Goal: Task Accomplishment & Management: Complete application form

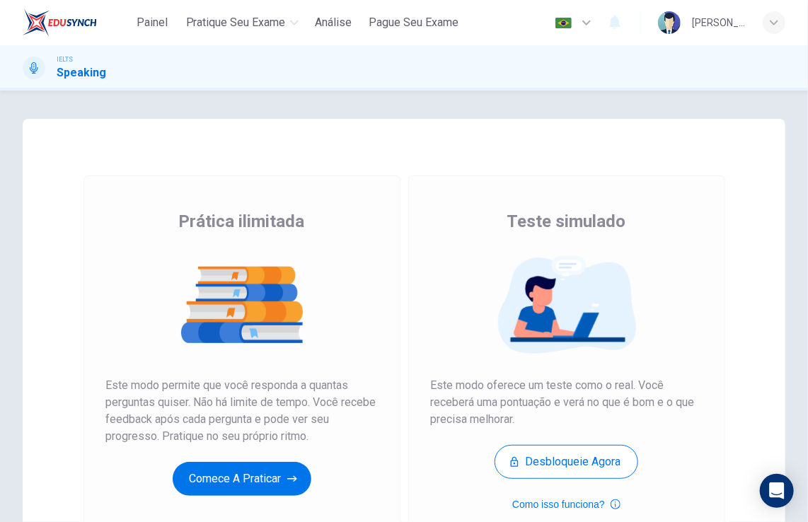
click at [113, 96] on div "Prática ilimitada Teste simulado Prática ilimitada Este modo permite que você r…" at bounding box center [404, 306] width 808 height 431
click at [270, 469] on button "Comece a praticar" at bounding box center [242, 479] width 139 height 34
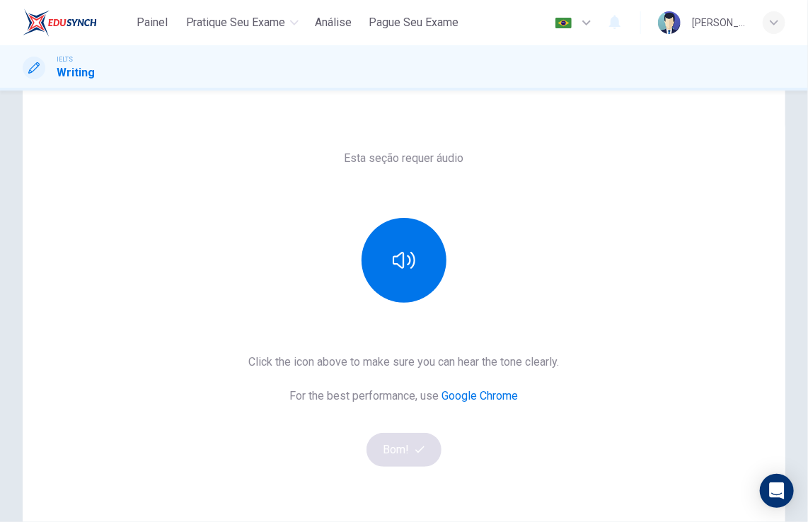
scroll to position [85, 0]
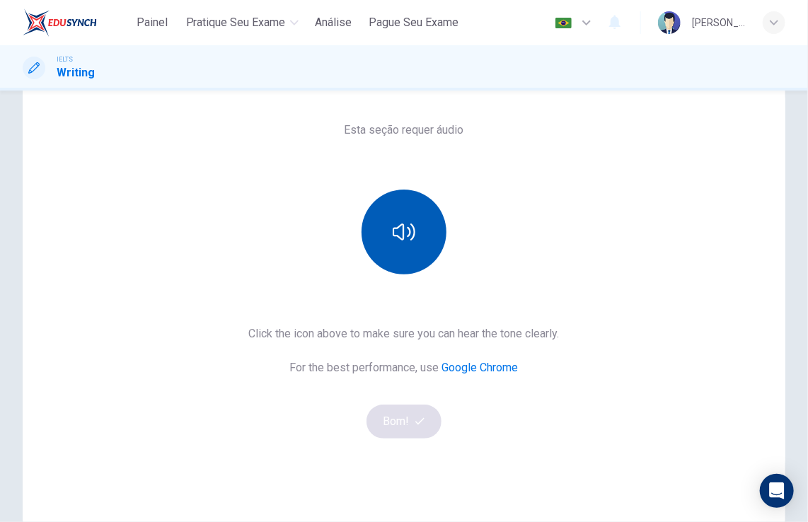
click at [385, 241] on button "button" at bounding box center [403, 232] width 85 height 85
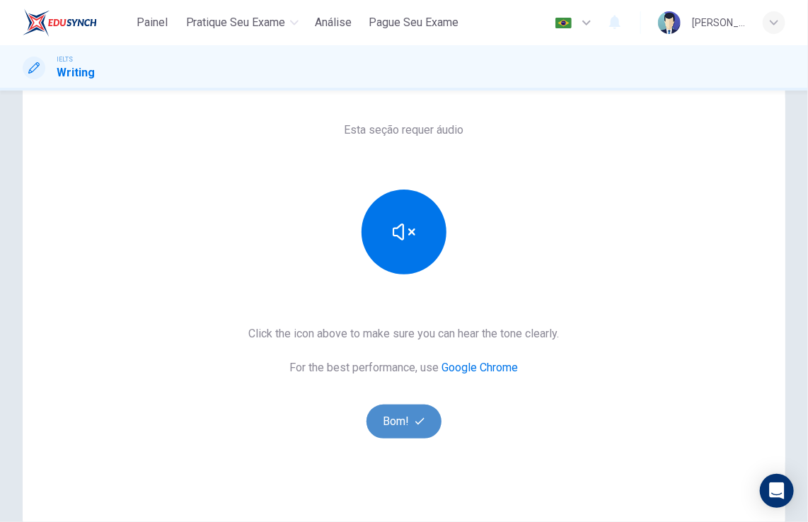
click at [419, 420] on icon "button" at bounding box center [419, 421] width 9 height 9
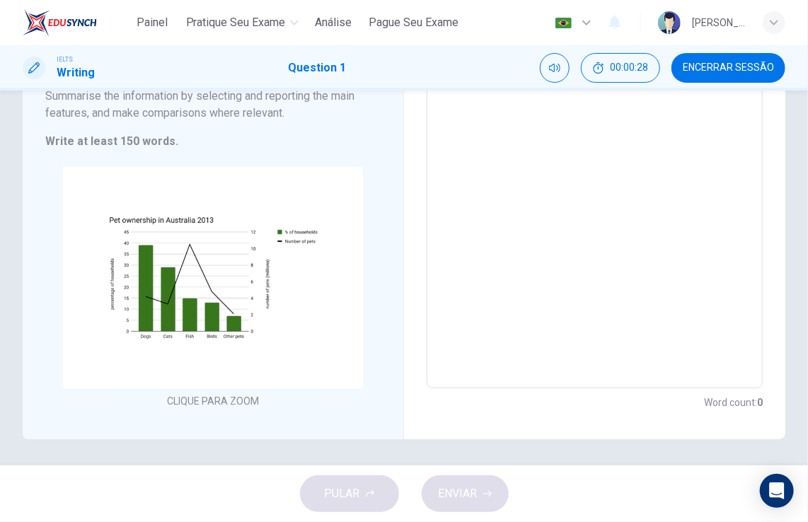
scroll to position [191, 0]
click at [470, 297] on textarea at bounding box center [594, 182] width 316 height 386
click at [449, 163] on textarea at bounding box center [594, 182] width 316 height 386
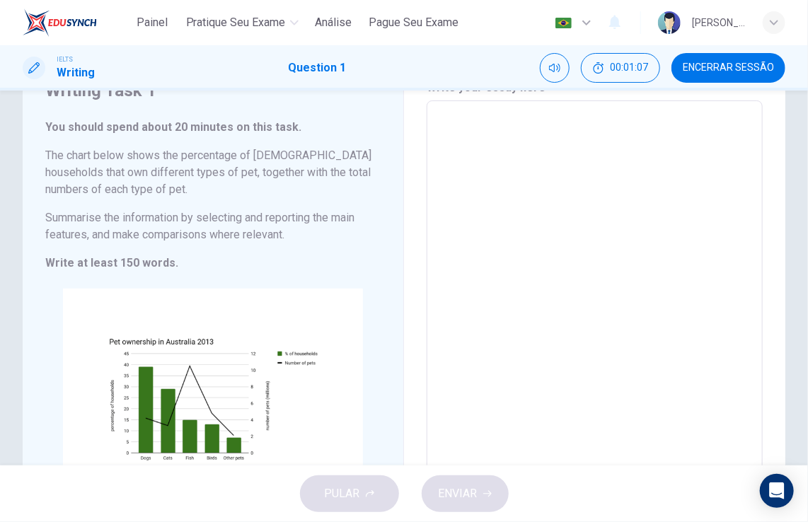
scroll to position [0, 0]
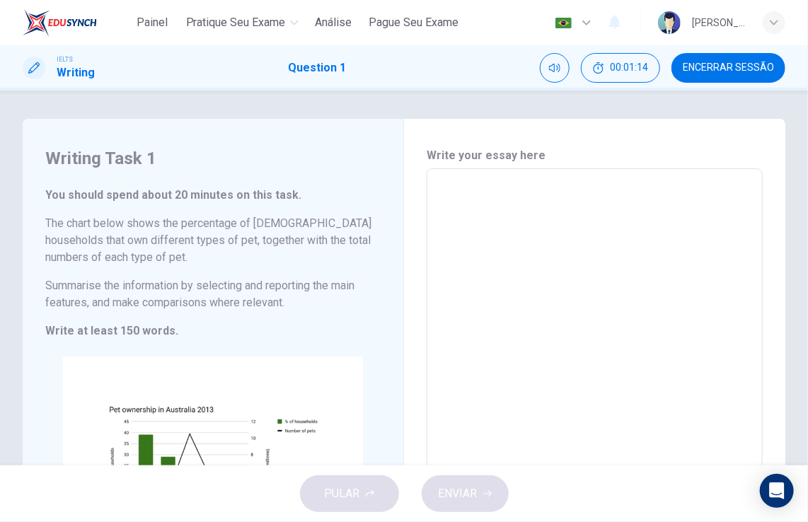
type textarea "a"
type textarea "x"
type textarea "au"
type textarea "x"
type textarea "aus"
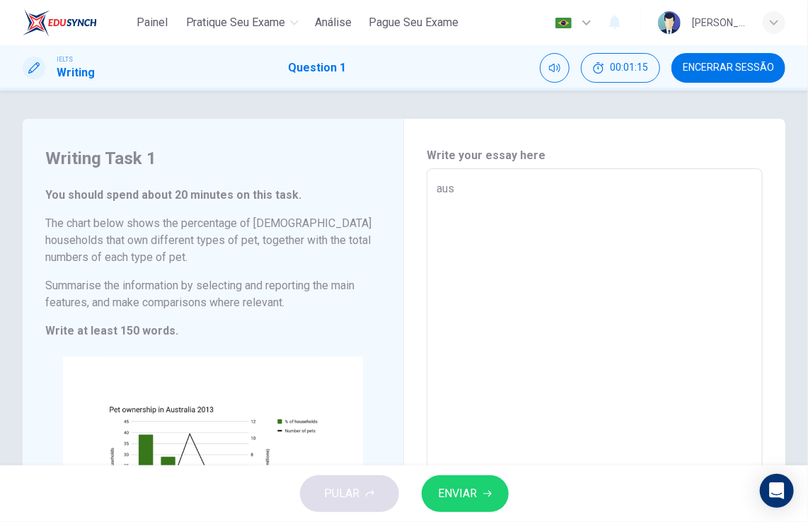
type textarea "x"
type textarea "aust"
type textarea "x"
type textarea "austr"
type textarea "x"
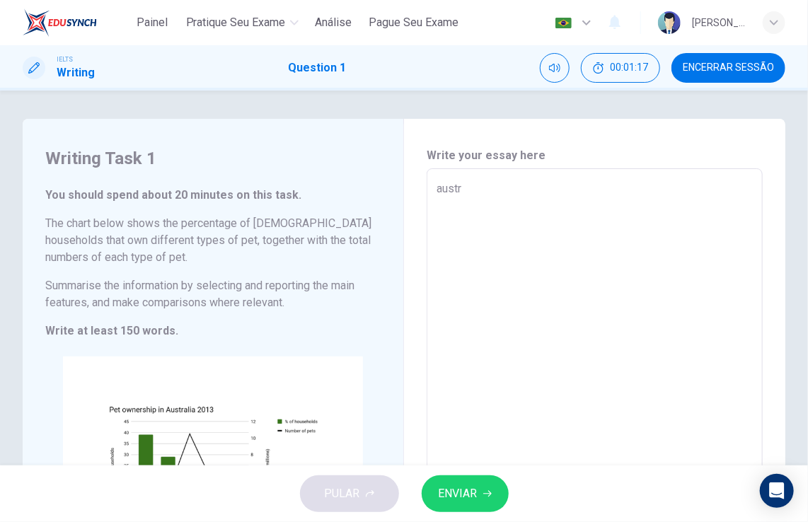
type textarea "austra"
type textarea "x"
type textarea "austral"
type textarea "x"
type textarea "[GEOGRAPHIC_DATA]"
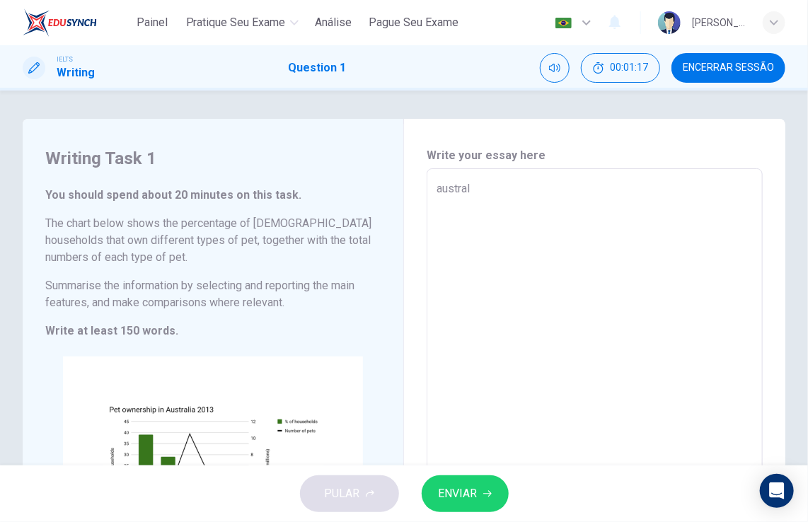
type textarea "x"
type textarea "[GEOGRAPHIC_DATA]"
type textarea "x"
type textarea "australian"
type textarea "x"
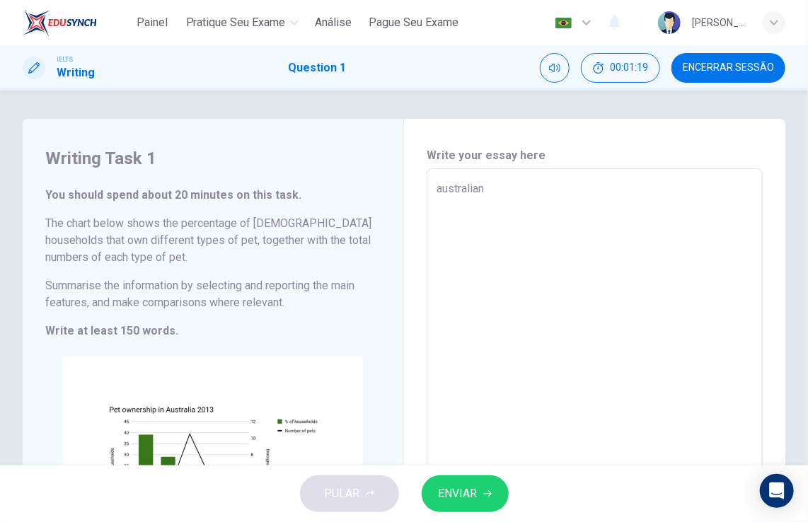
type textarea "australian"
type textarea "x"
type textarea "australian h"
type textarea "x"
type textarea "australian ho"
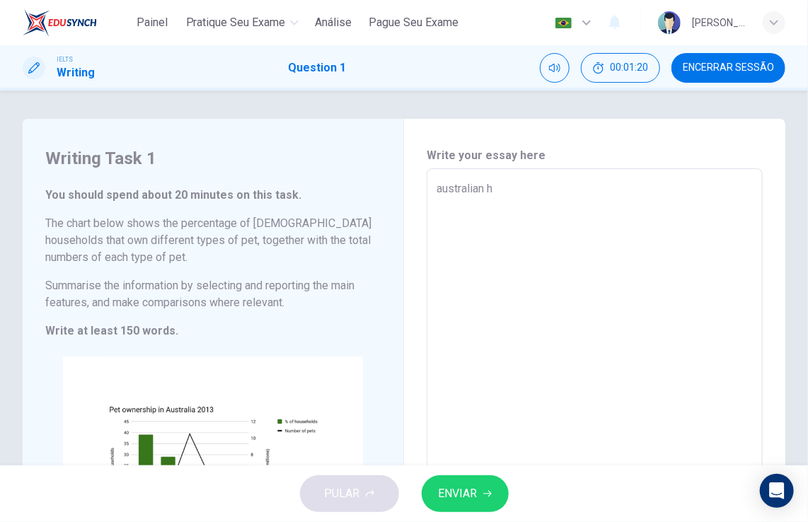
type textarea "x"
type textarea "australian hou"
type textarea "x"
type textarea "australian hous"
type textarea "x"
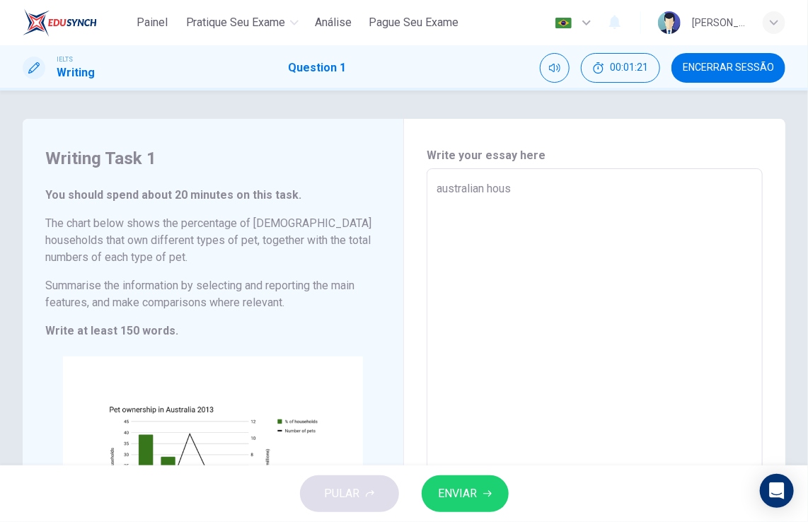
type textarea "australian house"
type textarea "x"
type textarea "australian househ"
type textarea "x"
type textarea "australian househo"
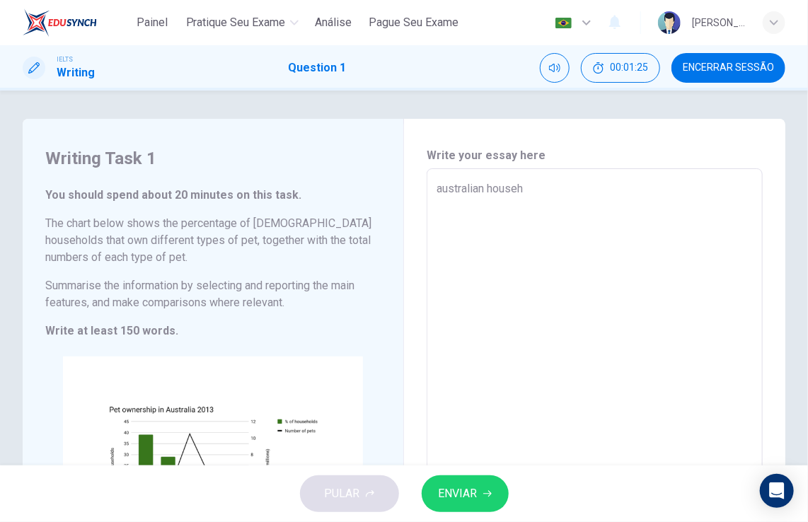
type textarea "x"
type textarea "australian househol"
type textarea "x"
type textarea "australian household"
type textarea "x"
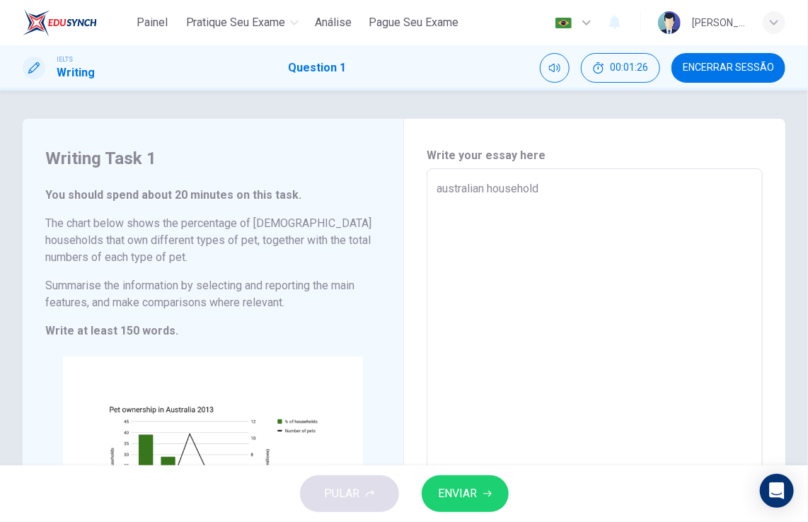
type textarea "australian households"
type textarea "x"
type textarea "australian households"
type textarea "x"
type textarea "australian households o"
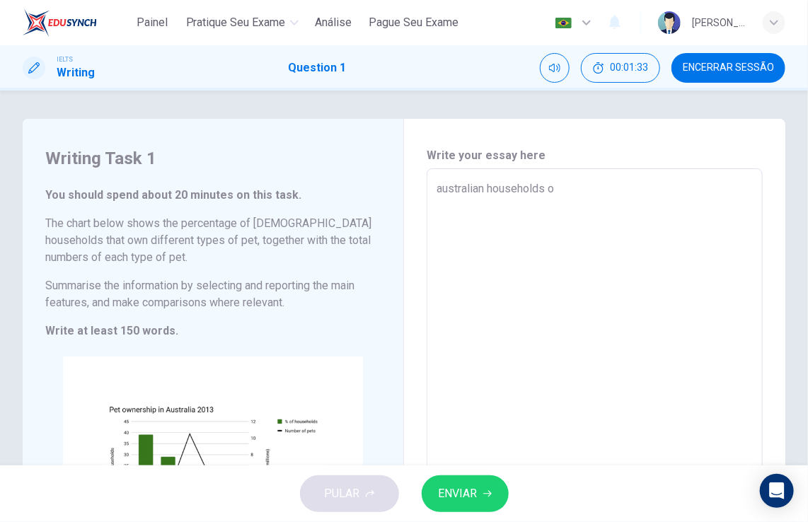
type textarea "x"
type textarea "australian households ow"
type textarea "x"
type textarea "australian households own"
type textarea "x"
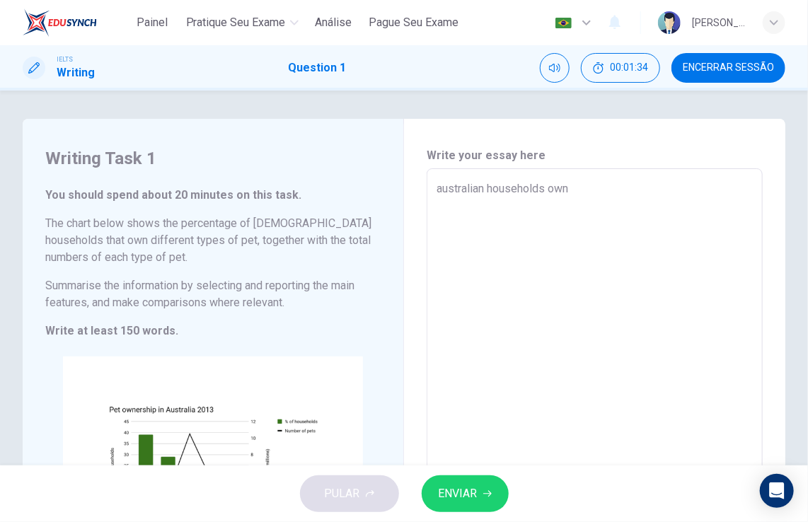
type textarea "australian households owns"
type textarea "x"
type textarea "australian households owns"
type textarea "x"
type textarea "australian households owns d"
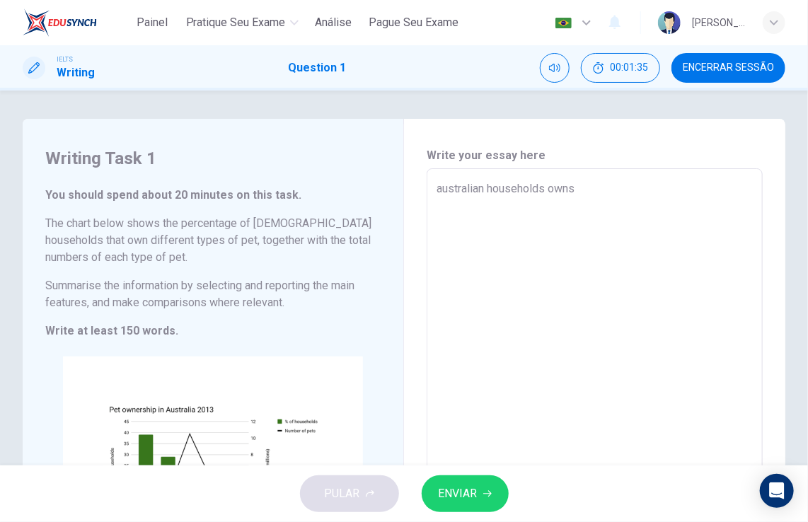
type textarea "x"
type textarea "australian households owns di"
type textarea "x"
type textarea "australian households owns dif"
type textarea "x"
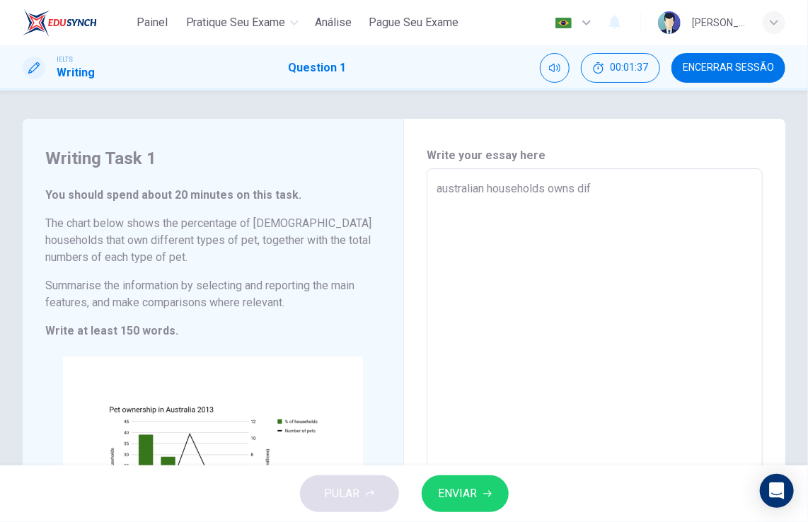
type textarea "australian households owns diff"
type textarea "x"
type textarea "australian households owns diffe"
type textarea "x"
type textarea "australian households owns differ"
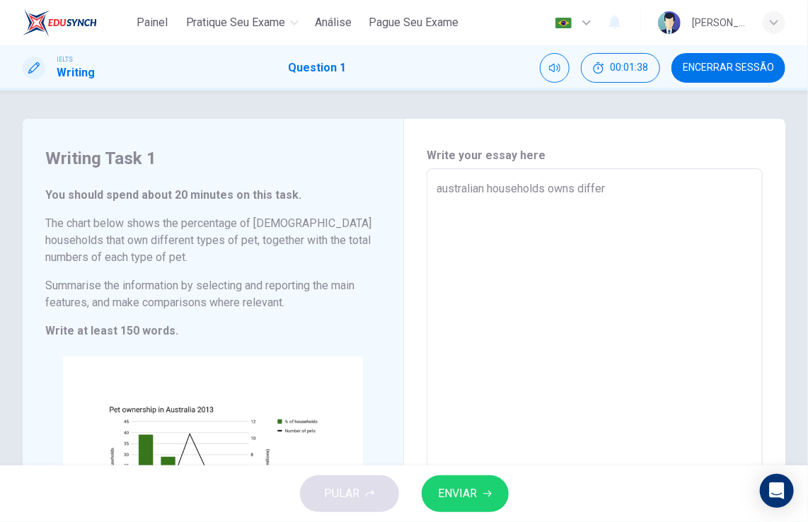
type textarea "x"
type textarea "australian households owns differe"
type textarea "x"
type textarea "australian households owns differen"
type textarea "x"
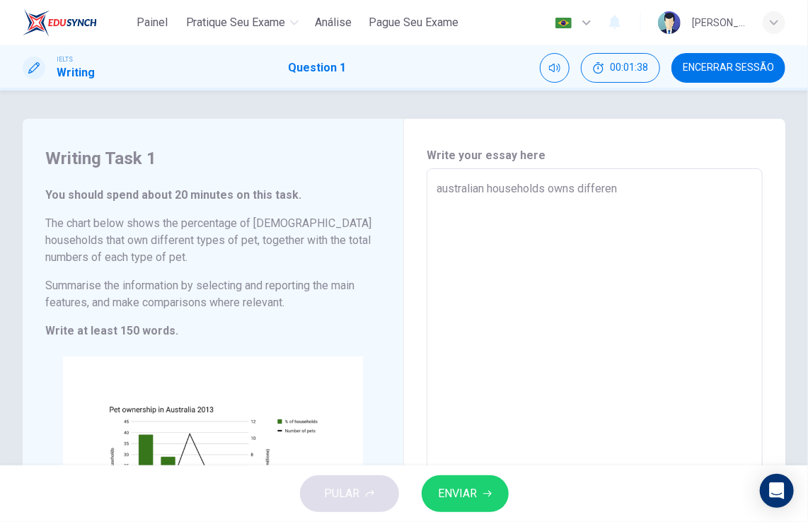
type textarea "australian households owns different"
type textarea "x"
type textarea "australian households owns differents"
type textarea "x"
type textarea "australian households owns differents"
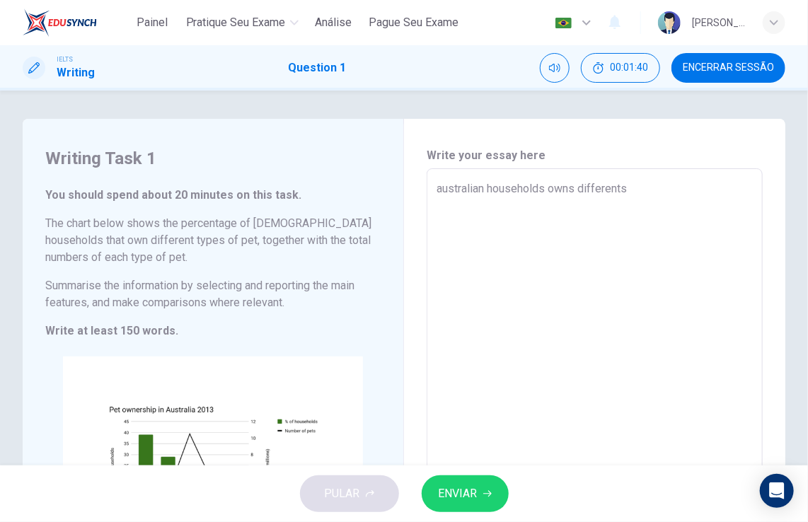
type textarea "x"
type textarea "australian households owns differents t"
type textarea "x"
type textarea "australian households owns differents ty"
type textarea "x"
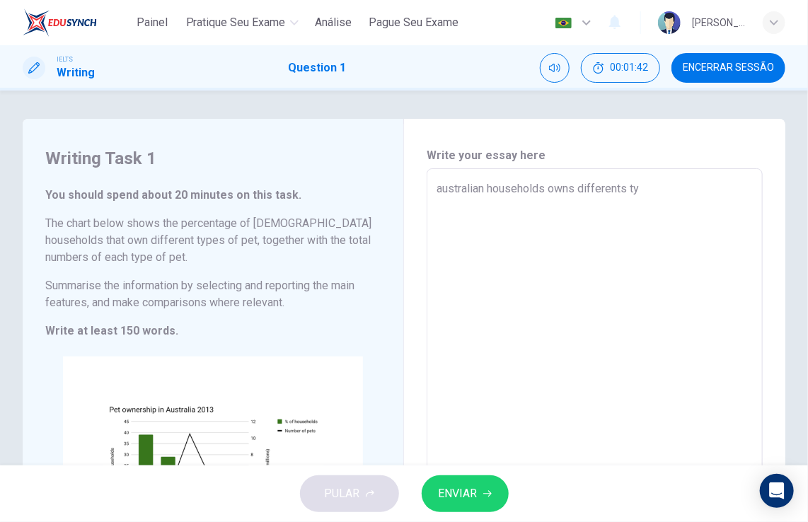
type textarea "australian households owns differents typ"
type textarea "x"
type textarea "australian households owns differents type"
type textarea "x"
type textarea "australian households owns differents types"
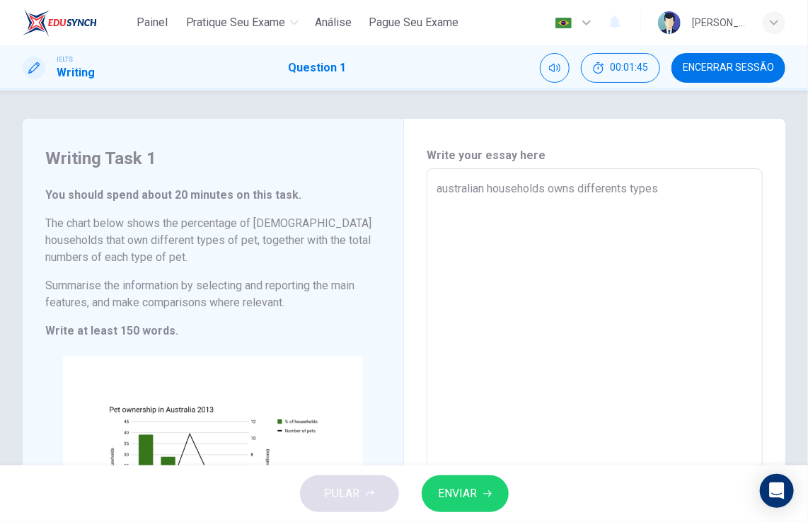
type textarea "x"
type textarea "australian households owns differents types"
type textarea "x"
type textarea "australian households owns differents types o"
type textarea "x"
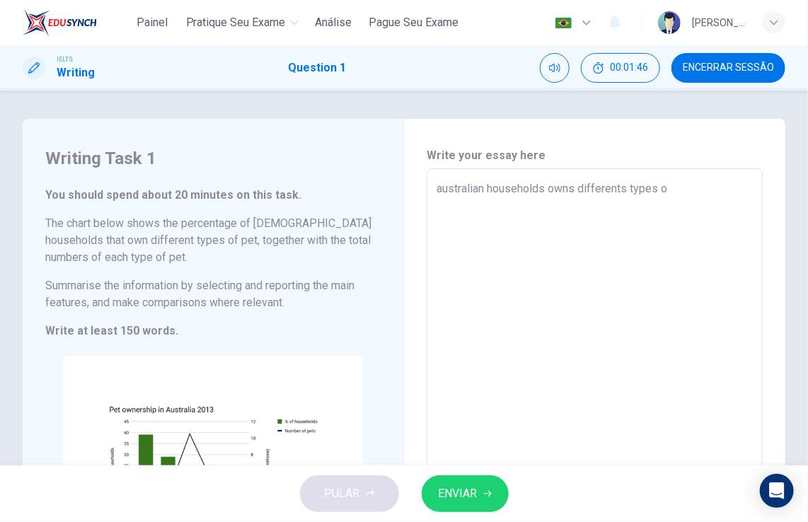
type textarea "australian households owns differents types of"
type textarea "x"
type textarea "australian households owns differents types of"
type textarea "x"
type textarea "australian households owns differents types of p"
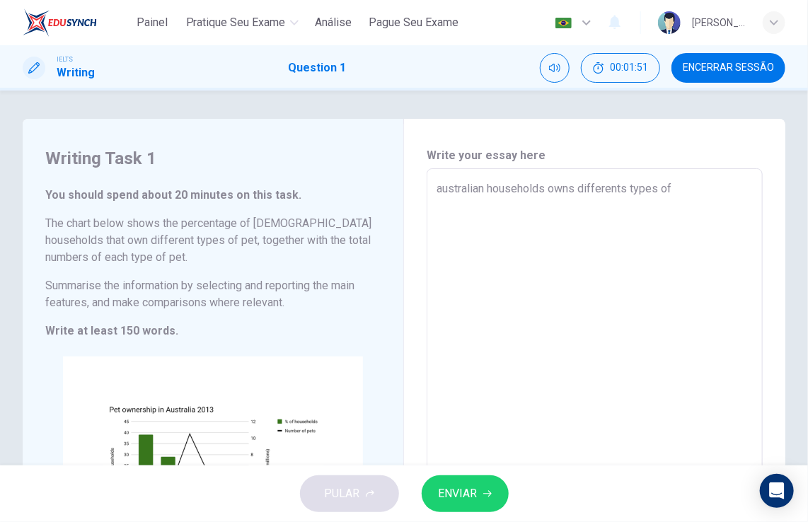
type textarea "x"
type textarea "australian households owns differents types of pe"
type textarea "x"
type textarea "australian households owns differents types of pet"
type textarea "x"
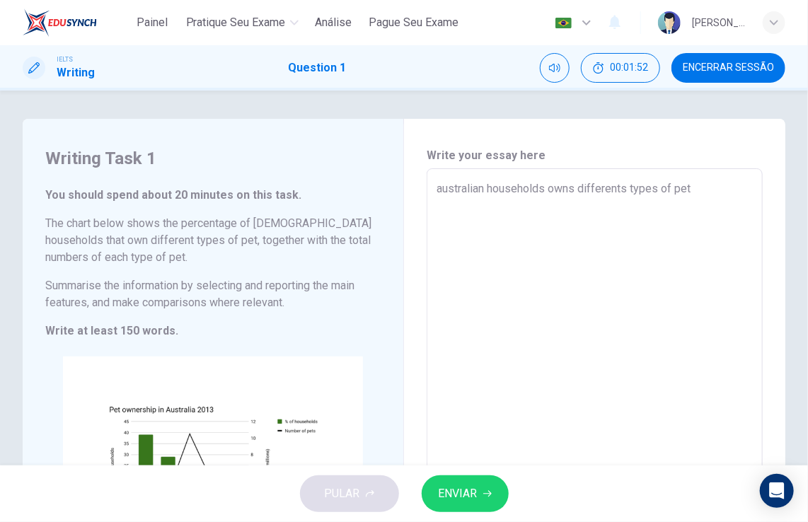
type textarea "australian households owns differents types of pets"
type textarea "x"
type textarea "australian households owns differents types of pets"
type textarea "x"
type textarea "australian households owns differents types of pets ,"
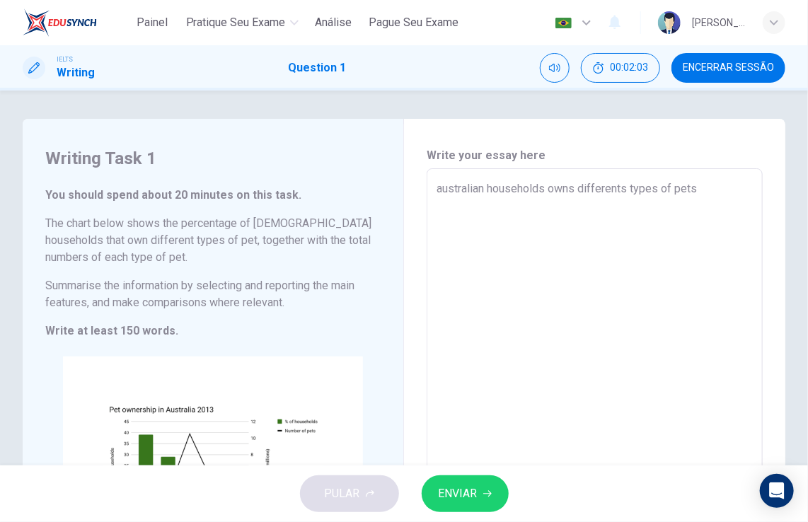
type textarea "x"
type textarea "australian households owns differents types of pets ,"
type textarea "x"
type textarea "australian households owns differents types of pets , e"
type textarea "x"
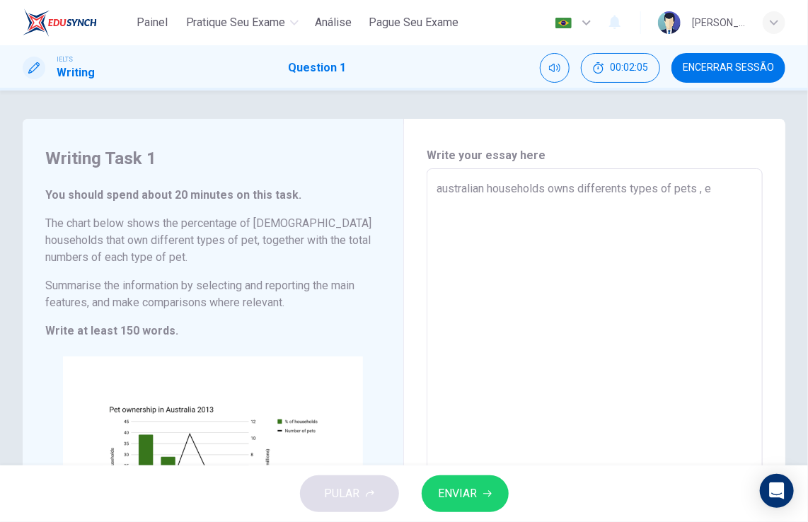
type textarea "australian households owns differents types of pets , es"
type textarea "x"
type textarea "australian households owns differents types of pets , esp"
type textarea "x"
type textarea "australian households owns differents types of pets , espe"
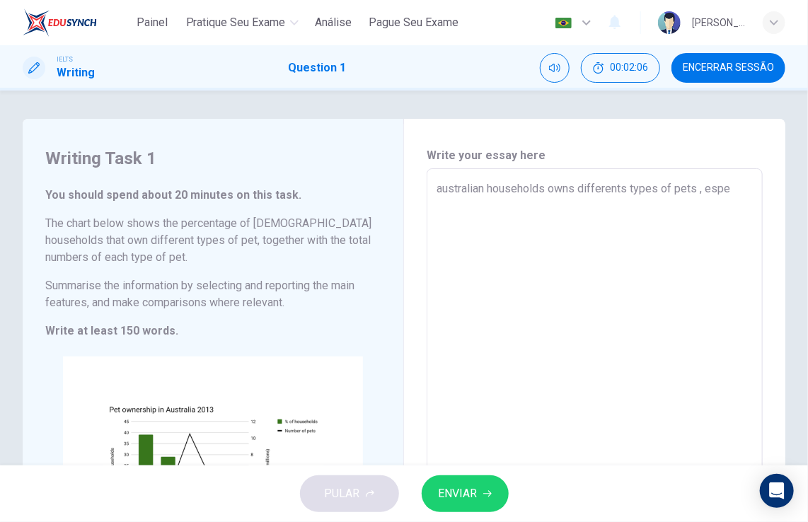
type textarea "x"
type textarea "australian households owns differents types of pets , espec"
type textarea "x"
type textarea "australian households owns differents types of pets , especi"
type textarea "x"
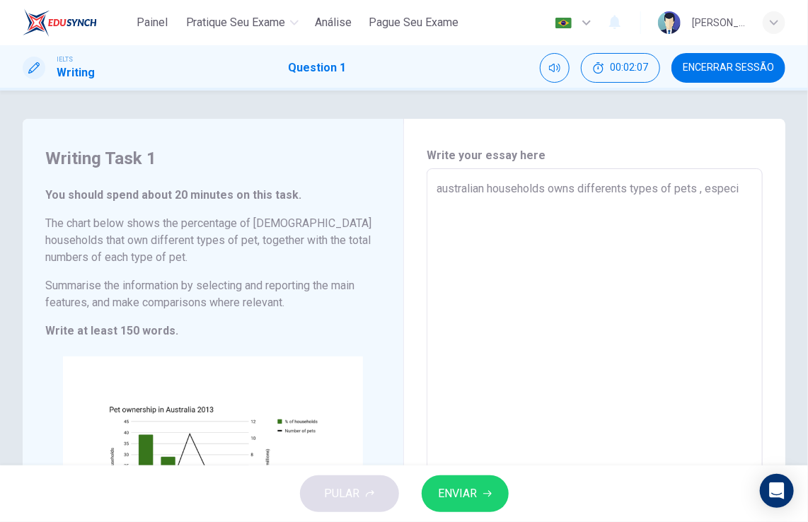
type textarea "australian households owns differents types of pets , especia"
type textarea "x"
type textarea "australian households owns differents types of pets , especial"
type textarea "x"
type textarea "australian households owns differents types of pets , especiall"
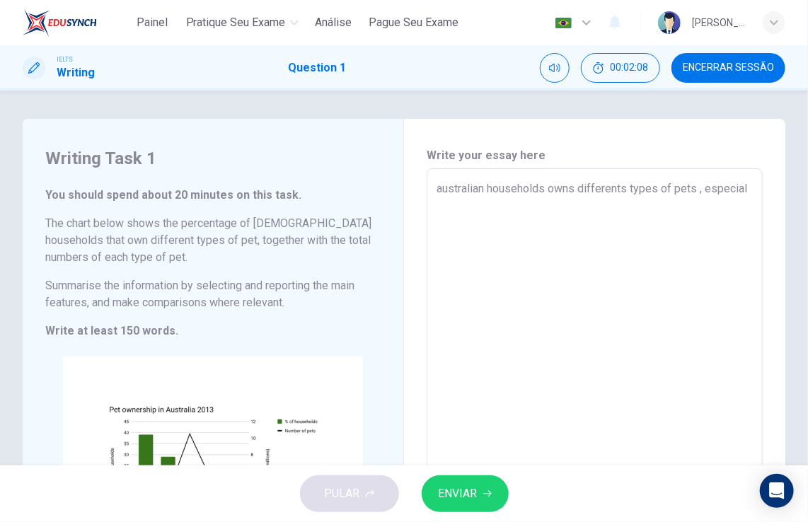
type textarea "x"
type textarea "australian households owns differents types of pets , especially"
type textarea "x"
type textarea "australian households owns differents types of pets , especially"
type textarea "x"
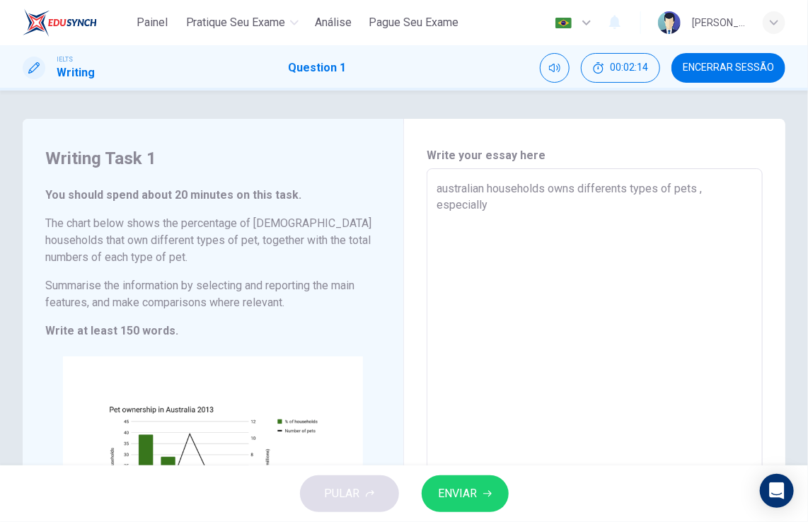
click at [487, 209] on textarea "australian households owns differents types of pets , especially" at bounding box center [594, 373] width 316 height 386
type textarea "australian households owns differents types of pets , especiall"
type textarea "x"
type textarea "australian households owns differents types of pets , especial"
type textarea "x"
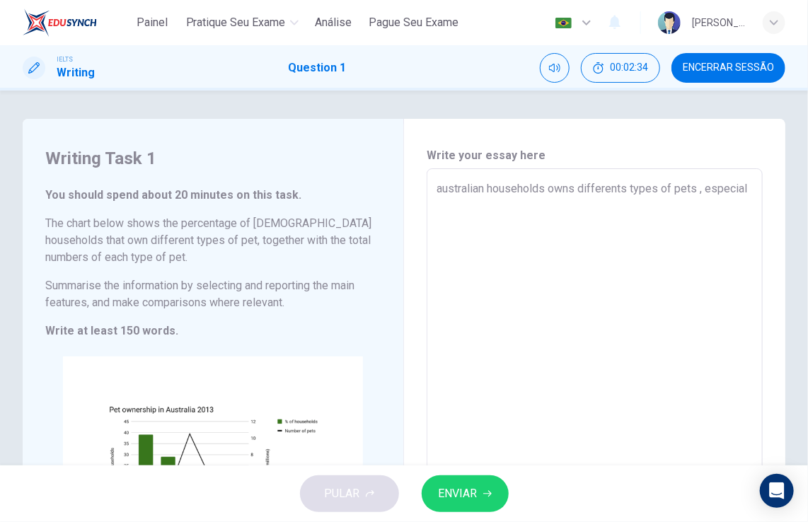
type textarea "australian households owns differents types of pets , especialy"
type textarea "x"
type textarea "australian households owns differents types of pets , especialy"
type textarea "x"
type textarea "australian households owns differents types of pets , especialy d"
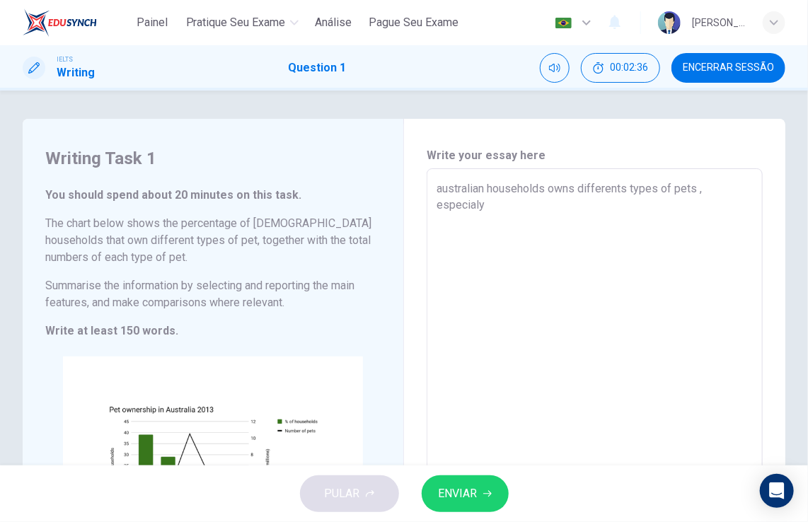
type textarea "x"
type textarea "australian households owns differents types of pets , especialy do"
type textarea "x"
type textarea "australian households owns differents types of pets , especialy dog"
type textarea "x"
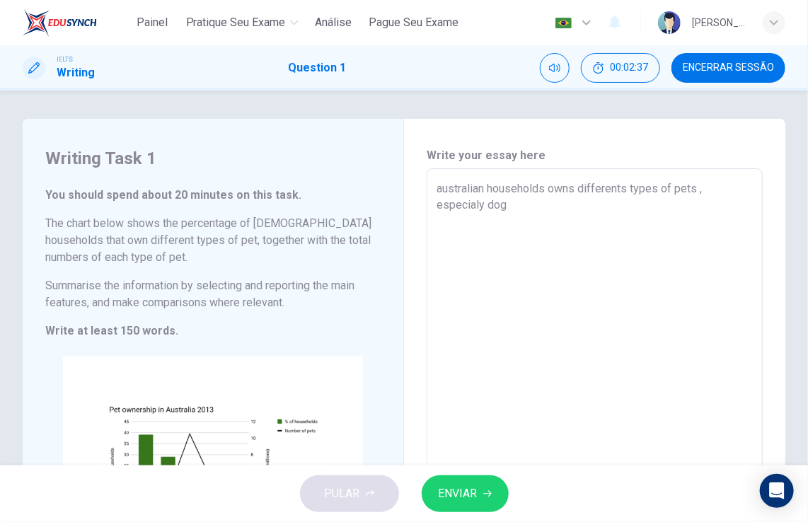
type textarea "australian households owns differents types of pets , especialy dogs"
type textarea "x"
type textarea "australian households owns differents types of pets , especialy dogs"
type textarea "x"
type textarea "australian households owns differents types of pets , especialy dogs a"
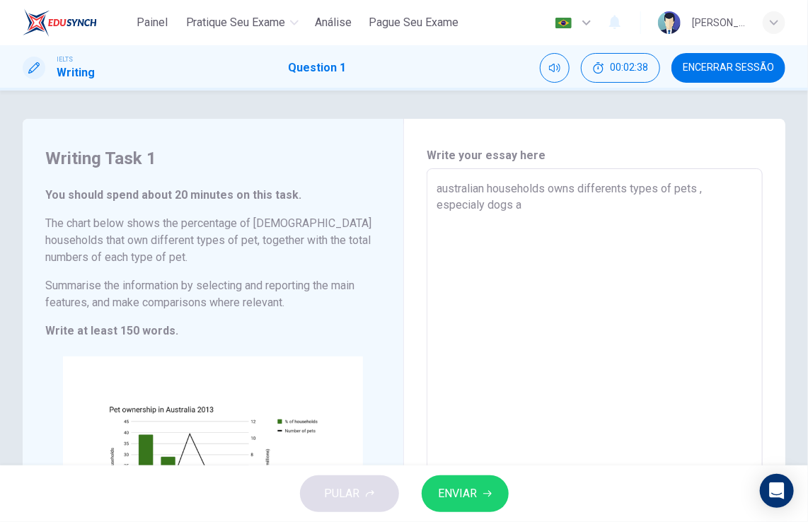
type textarea "x"
type textarea "australian households owns differents types of pets , especialy dogs an"
type textarea "x"
type textarea "australian households owns differents types of pets , especialy dogs and"
type textarea "x"
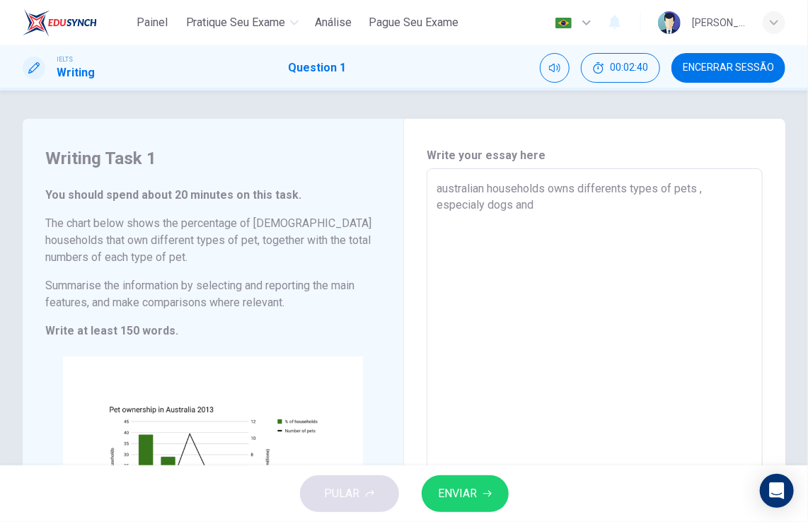
type textarea "australian households owns differents types of pets , especialy dogs and"
type textarea "x"
type textarea "australian households owns differents types of pets , especialy dogs and c"
type textarea "x"
type textarea "australian households owns differents types of pets , especialy dogs and ca"
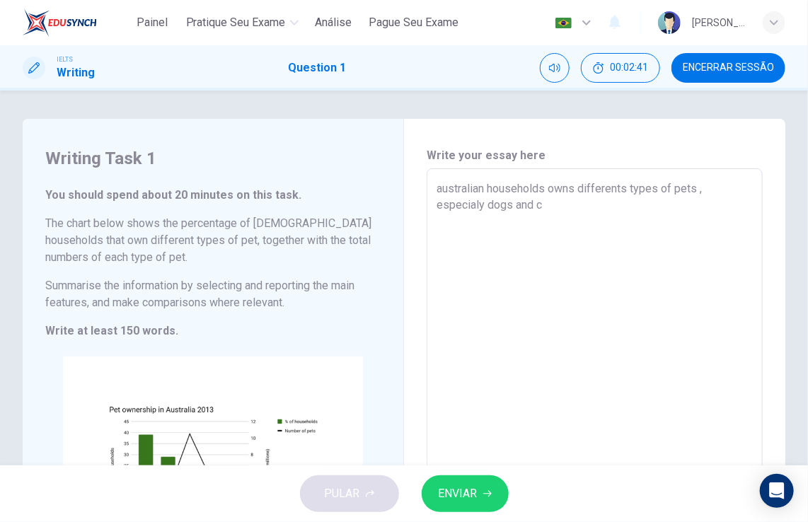
type textarea "x"
type textarea "australian households owns differents types of pets , especialy dogs and cat"
type textarea "x"
type textarea "australian households owns differents types of pets , especialy dogs and cats"
type textarea "x"
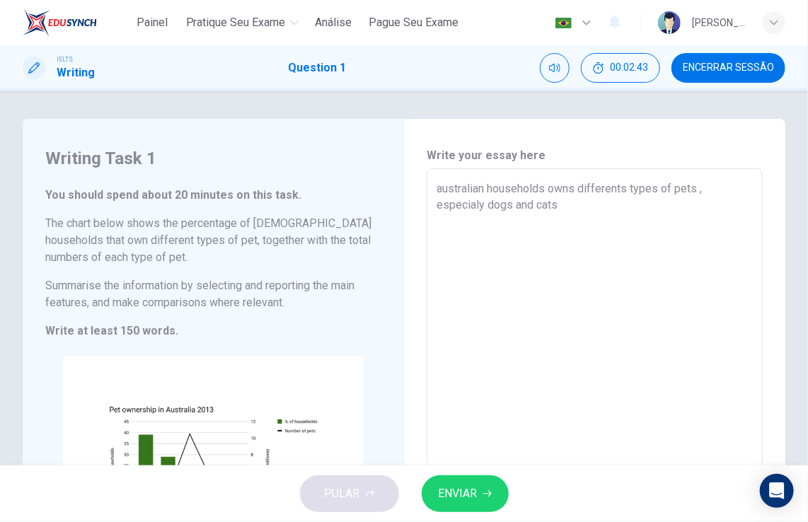
type textarea "australian households owns differents types of pets , especialy dogs and cats,"
type textarea "x"
type textarea "australian households owns differents types of pets , especialy dogs and cats"
type textarea "x"
type textarea "australian households owns differents types of pets , especialy dogs and cats"
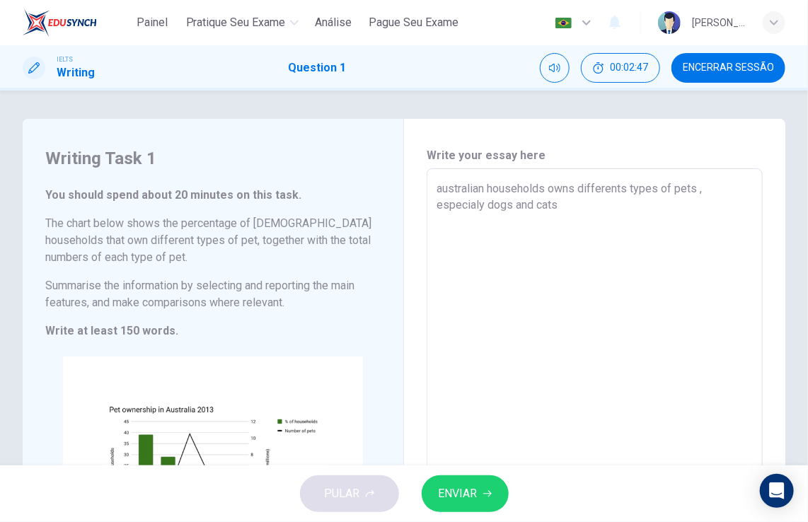
type textarea "x"
click at [438, 194] on textarea "australian households owns differents types of pets , especialy dogs and cats" at bounding box center [594, 373] width 316 height 386
type textarea "ustralian households owns differents types of pets , especialy dogs and cats"
type textarea "x"
type textarea "Australian households owns differents types of pets , especialy dogs and cats"
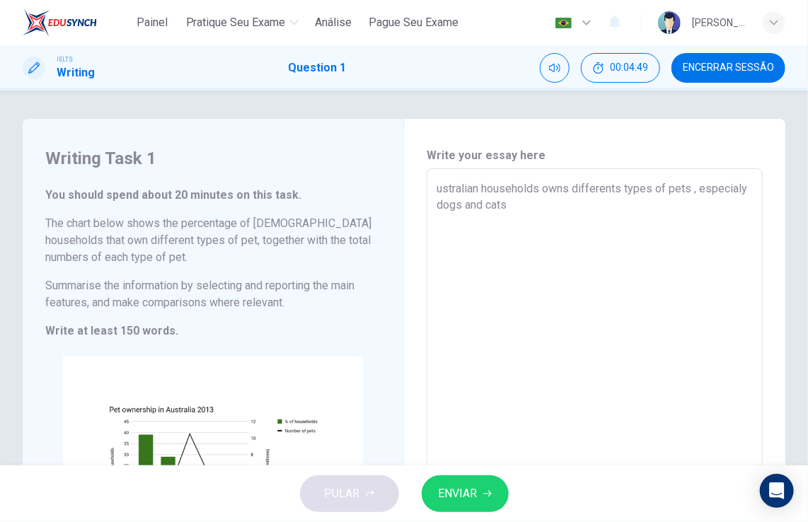
type textarea "x"
click at [564, 202] on textarea "Australian households owns differents types of pets , especialy dogs and cats" at bounding box center [594, 373] width 316 height 386
type textarea "Australian households owns differents types of pets , especialy dogs and cats B"
type textarea "x"
type textarea "Australian households owns differents types of pets , especialy dogs and cats"
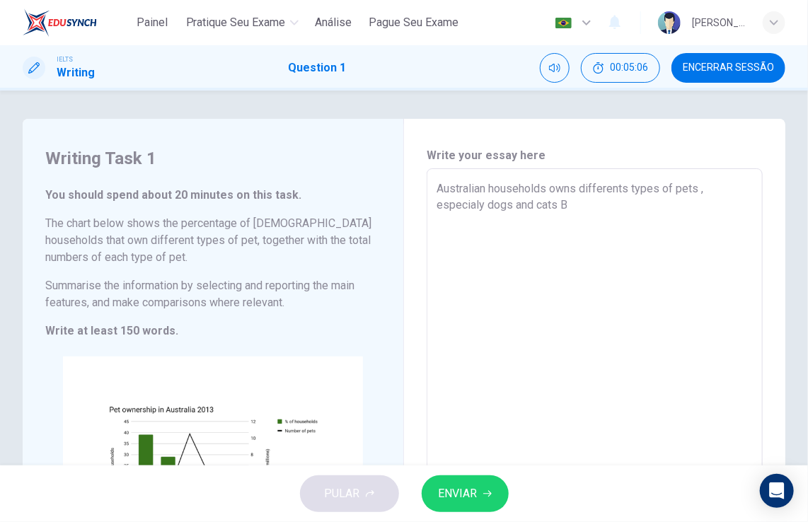
type textarea "x"
type textarea "Australian households owns differents types of pets , especialy dogs and cats ,"
type textarea "x"
type textarea "Australian households owns differents types of pets , especialy dogs and cats ,"
type textarea "x"
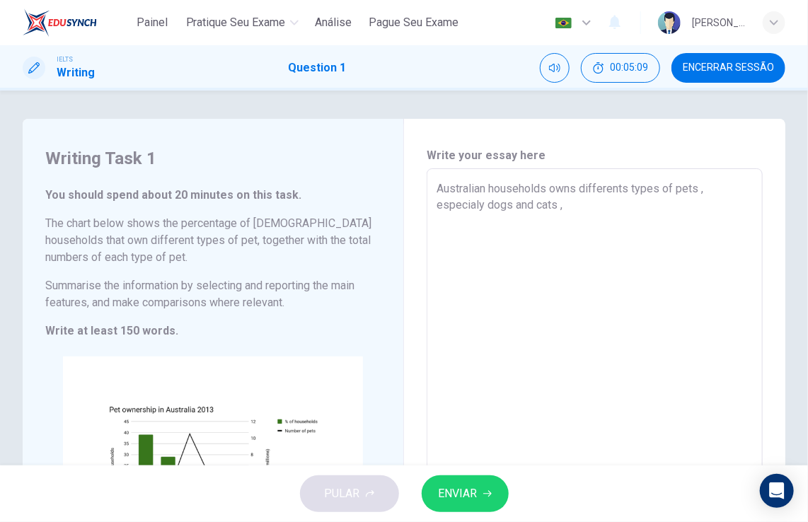
type textarea "Australian households owns differents types of pets , especialy dogs and cats ,…"
type textarea "x"
type textarea "Australian households owns differents types of pets , especialy dogs and cats ,…"
type textarea "x"
type textarea "Australian households owns differents types of pets , especialy dogs and cats ,…"
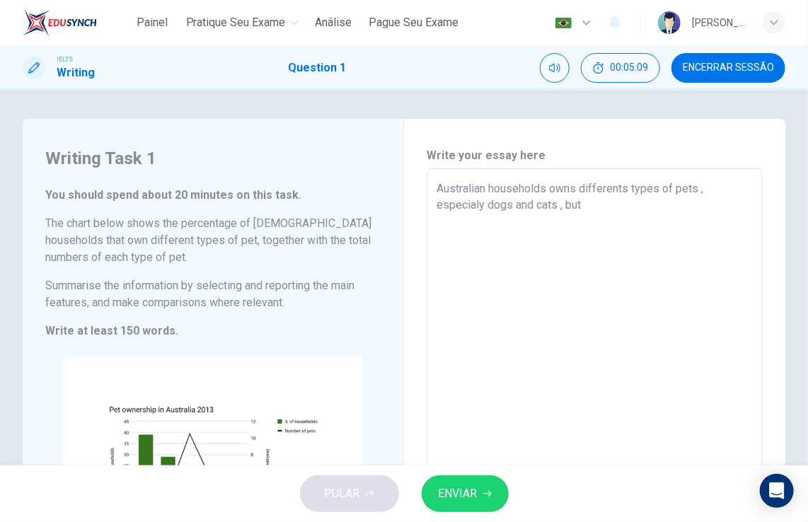
type textarea "x"
type textarea "Australian households owns differents types of pets , especialy dogs and cats ,…"
type textarea "x"
type textarea "Australian households owns differents types of pets , especialy dogs and cats ,…"
type textarea "x"
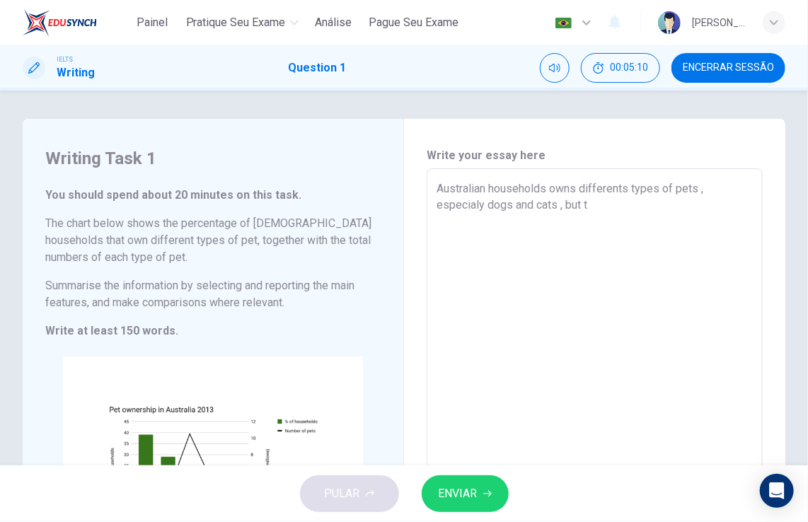
type textarea "Australian households owns differents types of pets , especialy dogs and cats ,…"
type textarea "x"
type textarea "Australian households owns differents types of pets , especialy dogs and cats ,…"
type textarea "x"
type textarea "Australian households owns differents types of pets , especialy dogs and cats ,…"
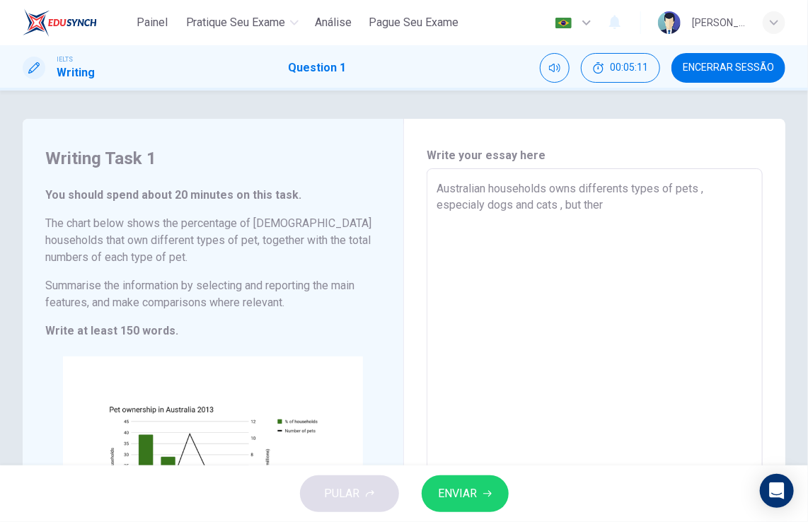
type textarea "x"
type textarea "Australian households owns differents types of pets , especialy dogs and cats ,…"
type textarea "x"
click at [552, 202] on textarea "Australian households owns differents types of pets , especialy dogs and cats ,…" at bounding box center [594, 373] width 316 height 386
click at [617, 201] on textarea "Australian households owns differents types of pets , especialy dogs and cats w…" at bounding box center [594, 373] width 316 height 386
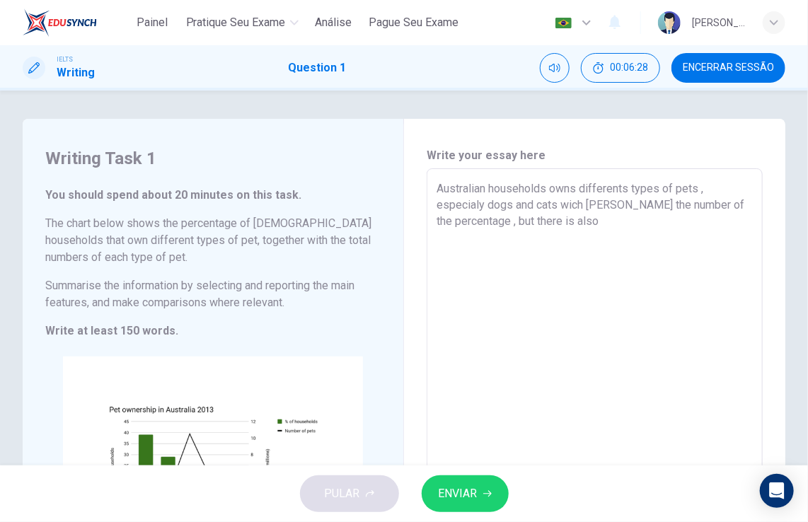
click at [590, 222] on textarea "Australian households owns differents types of pets , especialy dogs and cats w…" at bounding box center [594, 373] width 316 height 386
click at [585, 221] on textarea "Australian households owns differents types of pets , especialy dogs and cats w…" at bounding box center [594, 373] width 316 height 386
click at [608, 227] on textarea "Australian households owns differents types of pets , especialy dogs and cats w…" at bounding box center [594, 373] width 316 height 386
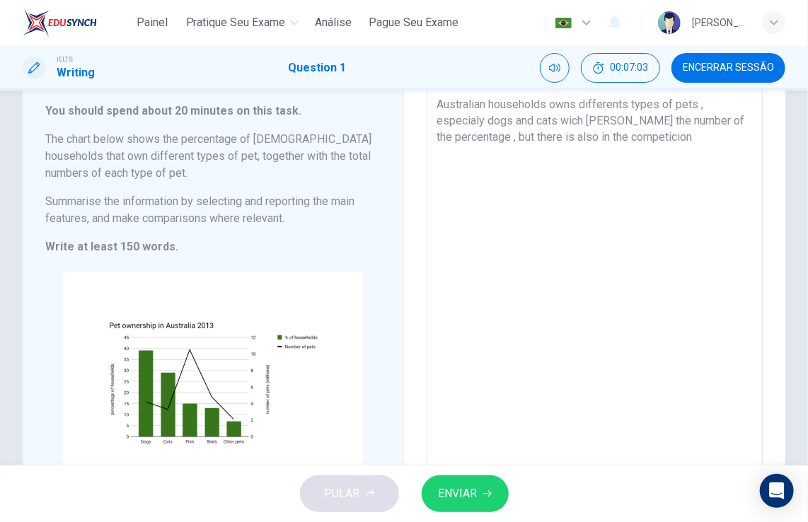
scroll to position [57, 0]
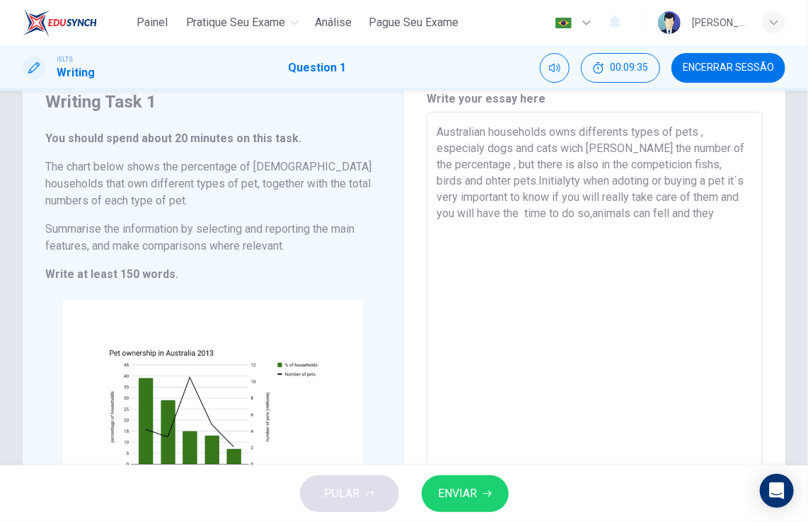
click at [687, 211] on textarea "Australian households owns differents types of pets , especialy dogs and cats w…" at bounding box center [594, 317] width 316 height 386
click at [743, 206] on textarea "Australian households owns differents types of pets , especialy dogs and cats w…" at bounding box center [594, 317] width 316 height 386
click at [578, 149] on textarea "Australian households owns differents types of pets , especialy dogs and cats w…" at bounding box center [594, 317] width 316 height 386
click at [649, 147] on textarea "Australian households owns differents types of pets , especialy dogs and cats b…" at bounding box center [594, 317] width 316 height 386
click at [489, 170] on textarea "Australian households owns differents types of pets , especialy dogs and cats b…" at bounding box center [594, 317] width 316 height 386
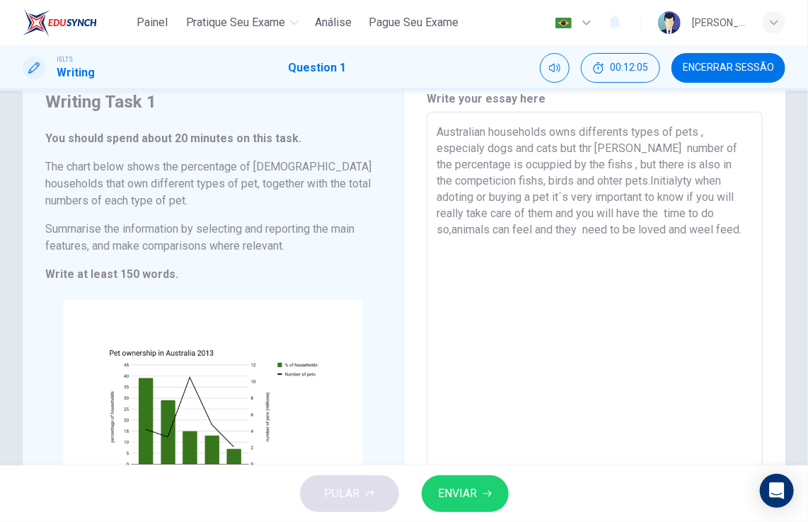
click at [521, 182] on textarea "Australian households owns differents types of pets , especialy dogs and cats b…" at bounding box center [594, 317] width 316 height 386
click at [586, 143] on textarea "Australian households owns differents types of pets , especialy dogs and cats b…" at bounding box center [594, 317] width 316 height 386
click at [586, 147] on textarea "Australian households owns differents types of pets , especialy dogs and cats b…" at bounding box center [594, 317] width 316 height 386
click at [586, 151] on textarea "Australian households owns differents types of pets , especialy dogs and cats b…" at bounding box center [594, 317] width 316 height 386
click at [593, 151] on textarea "Australian households owns differents types of pets , especialy dogs and cats b…" at bounding box center [594, 317] width 316 height 386
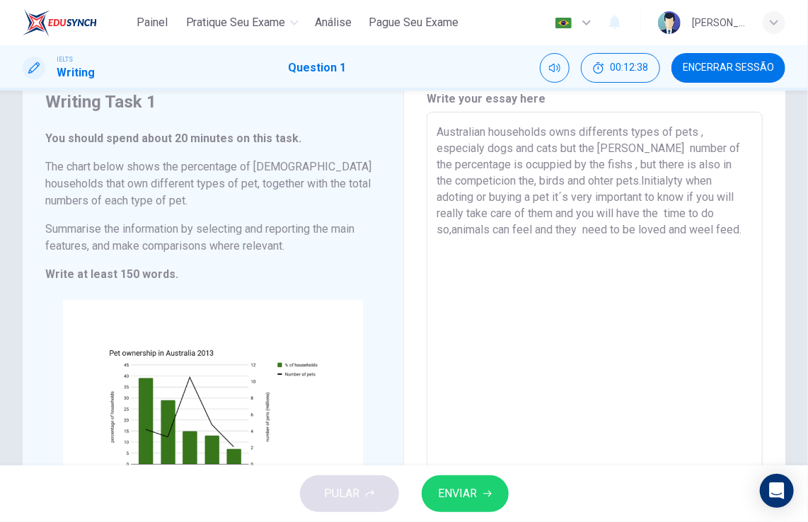
click at [629, 151] on textarea "Australian households owns differents types of pets , especialy dogs and cats b…" at bounding box center [594, 317] width 316 height 386
click at [518, 184] on textarea "Australian households owns differents types of pets , especialy dogs and cats b…" at bounding box center [594, 317] width 316 height 386
click at [578, 183] on textarea "Australian households owns differents types of pets , especialy dogs and cats b…" at bounding box center [594, 317] width 316 height 386
click at [614, 182] on textarea "Australian households owns differents types of pets , especialy dogs and cats b…" at bounding box center [594, 317] width 316 height 386
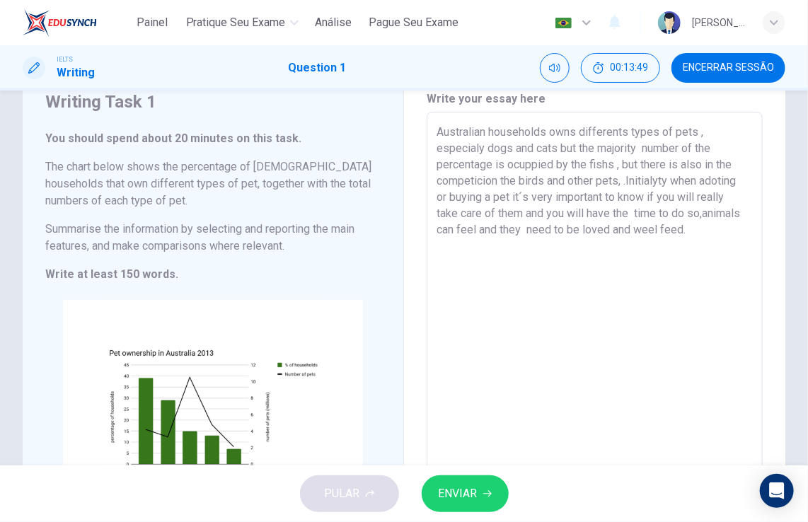
click at [659, 183] on textarea "Australian households owns differents types of pets , especialy dogs and cats b…" at bounding box center [594, 317] width 316 height 386
click at [665, 185] on textarea "Australian households owns differents types of pets , especialy dogs and cats b…" at bounding box center [594, 317] width 316 height 386
click at [587, 219] on textarea "Australian households owns differents types of pets , especialy dogs and cats b…" at bounding box center [594, 317] width 316 height 386
click at [663, 233] on textarea "Australian households owns differents types of pets , especialy dogs and cats b…" at bounding box center [594, 317] width 316 height 386
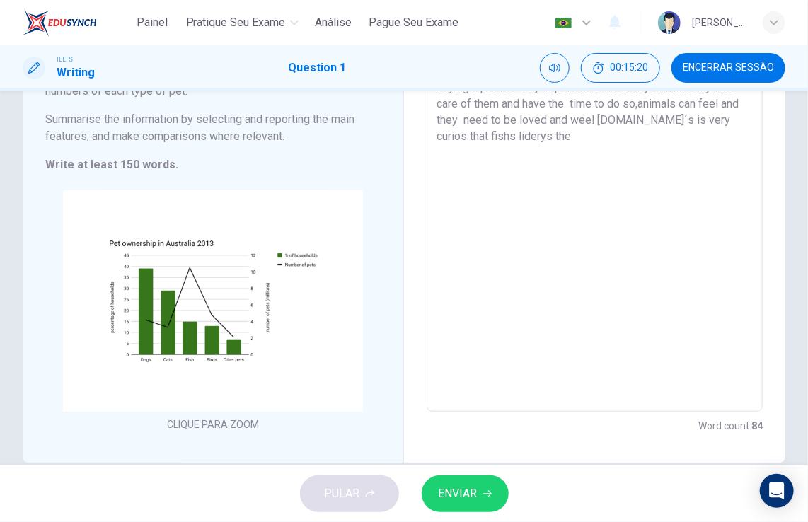
scroll to position [191, 0]
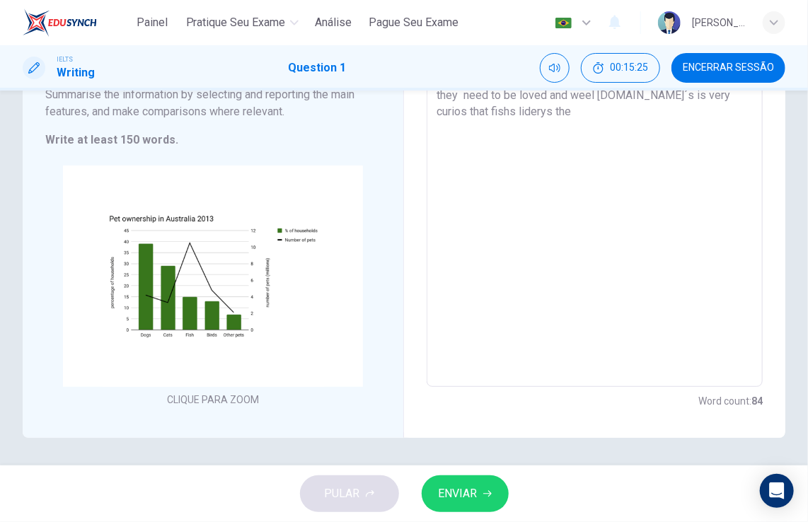
click at [625, 107] on textarea "Australian households owns differents types of pets , especialy dogs and cats b…" at bounding box center [594, 182] width 316 height 386
click at [704, 112] on textarea "Australian households owns differents types of pets , especialy dogs and cats b…" at bounding box center [594, 182] width 316 height 386
click at [583, 128] on textarea "Australian households owns differents types of pets , especialy dogs and cats b…" at bounding box center [594, 182] width 316 height 386
click at [688, 110] on textarea "Australian households owns differents types of pets , especialy dogs and cats b…" at bounding box center [594, 182] width 316 height 386
click at [504, 132] on textarea "Australian households owns differents types of pets , especialy dogs and cats b…" at bounding box center [594, 182] width 316 height 386
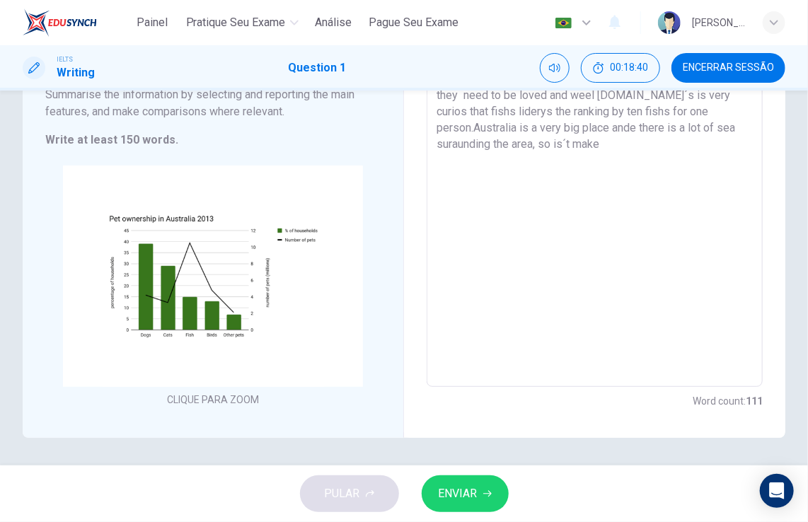
click at [562, 151] on textarea "Australian households owns differents types of pets , especialy dogs and cats b…" at bounding box center [594, 182] width 316 height 386
click at [569, 146] on textarea "Australian households owns differents types of pets , especialy dogs and cats b…" at bounding box center [594, 182] width 316 height 386
click at [603, 145] on textarea "Australian households owns differents types of pets , especialy dogs and cats b…" at bounding box center [594, 182] width 316 height 386
click at [600, 143] on textarea "Australian households owns differents types of pets , especialy dogs and cats b…" at bounding box center [594, 182] width 316 height 386
click at [675, 150] on textarea "Australian households owns differents types of pets , especialy dogs and cats b…" at bounding box center [594, 182] width 316 height 386
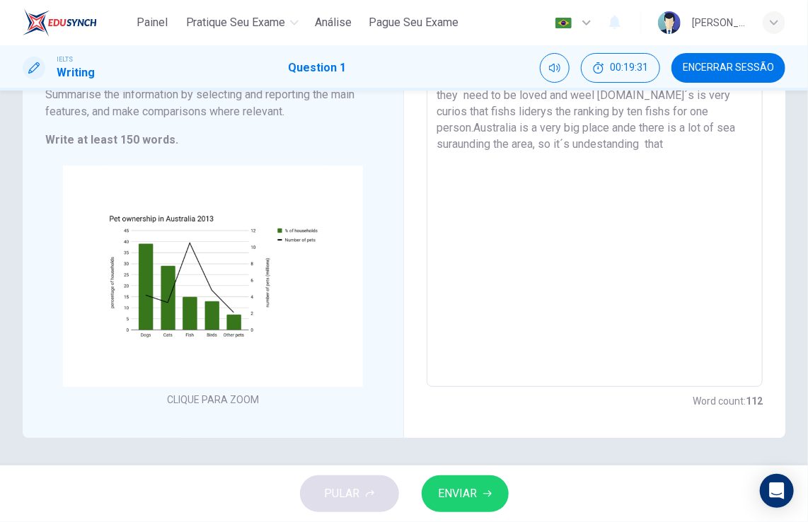
click at [675, 150] on textarea "Australian households owns differents types of pets , especialy dogs and cats b…" at bounding box center [594, 182] width 316 height 386
click at [514, 163] on textarea "Australian households owns differents types of pets , especialy dogs and cats b…" at bounding box center [594, 182] width 316 height 386
click at [518, 163] on textarea "Australian households owns differents types of pets , especialy dogs and cats b…" at bounding box center [594, 182] width 316 height 386
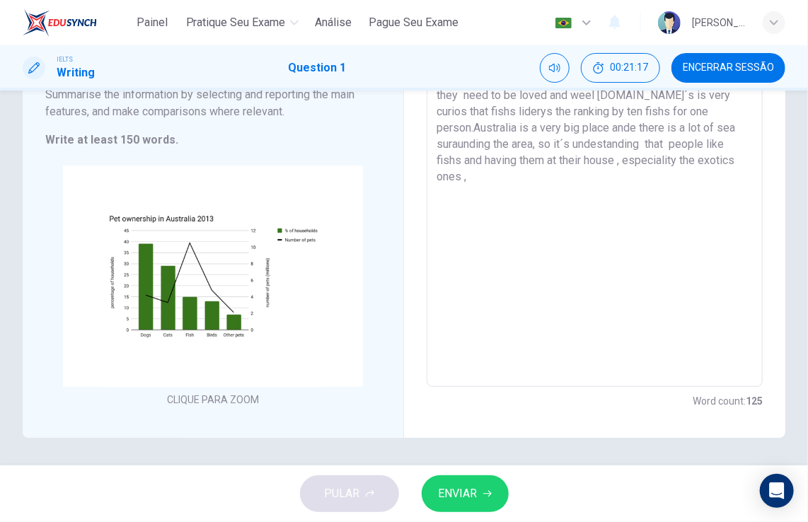
click at [467, 185] on textarea "Australian households owns differents types of pets , especialy dogs and cats b…" at bounding box center [594, 182] width 316 height 386
click at [466, 177] on textarea "Australian households owns differents types of pets , especialy dogs and cats b…" at bounding box center [594, 182] width 316 height 386
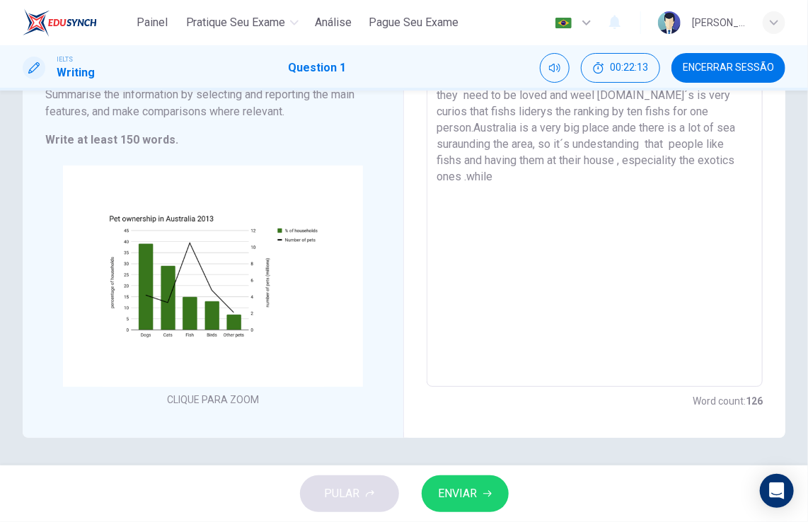
click at [471, 170] on textarea "Australian households owns differents types of pets , especialy dogs and cats b…" at bounding box center [594, 182] width 316 height 386
click at [499, 180] on textarea "Australian households owns differents types of pets , especialy dogs and cats b…" at bounding box center [594, 182] width 316 height 386
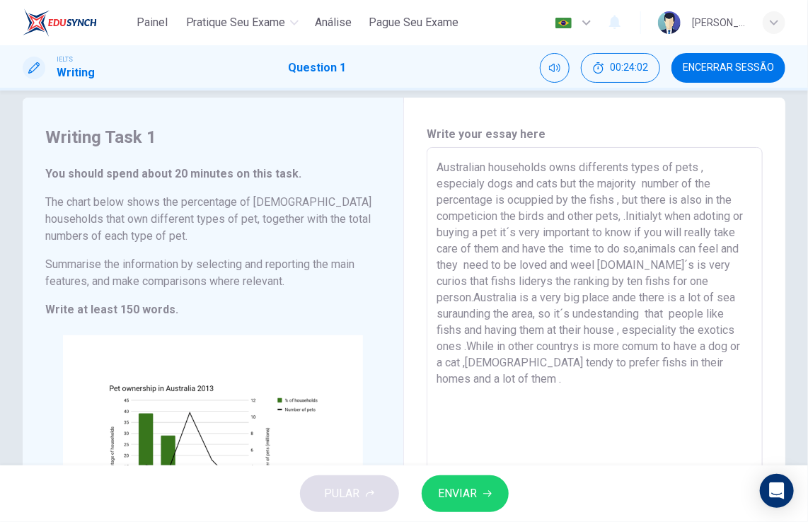
scroll to position [0, 0]
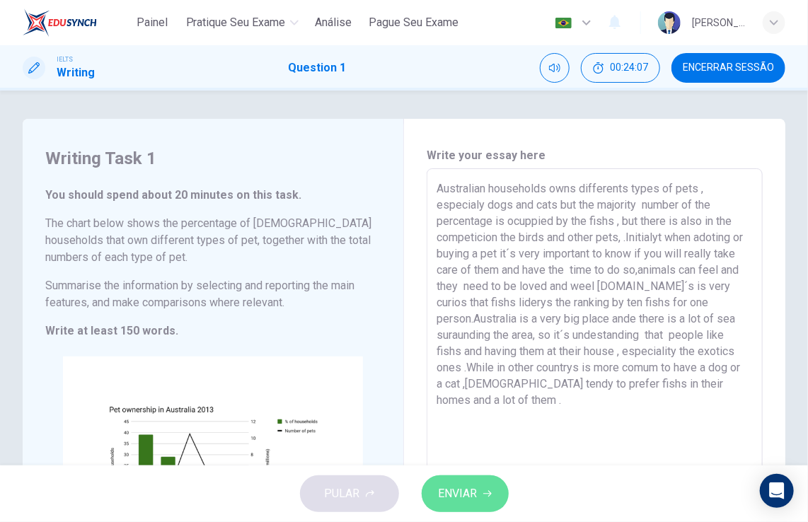
click at [470, 498] on span "ENVIAR" at bounding box center [457, 494] width 39 height 20
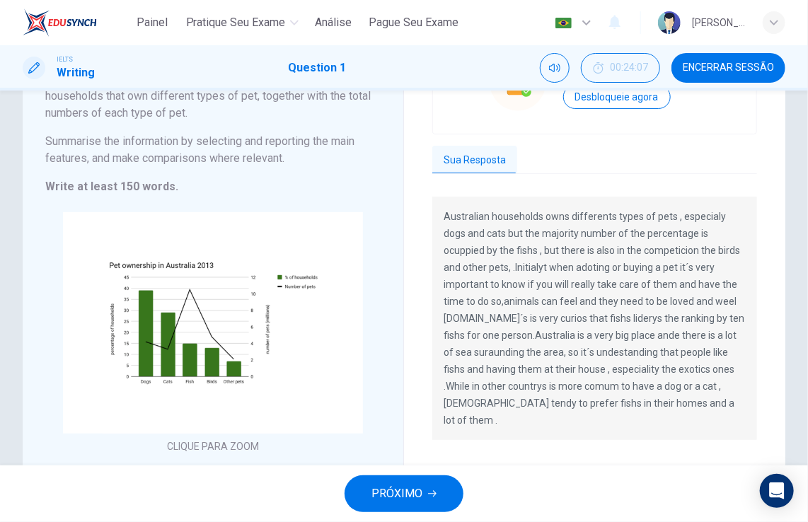
scroll to position [170, 0]
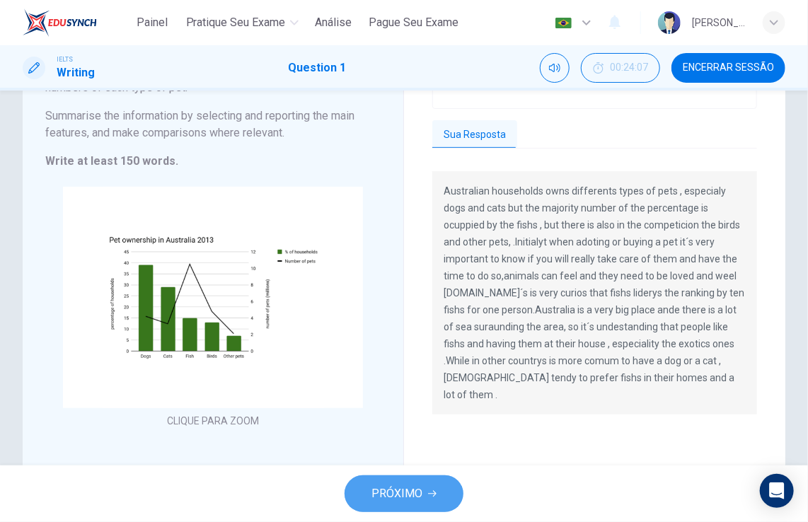
click at [421, 500] on span "PRÓXIMO" at bounding box center [396, 494] width 51 height 20
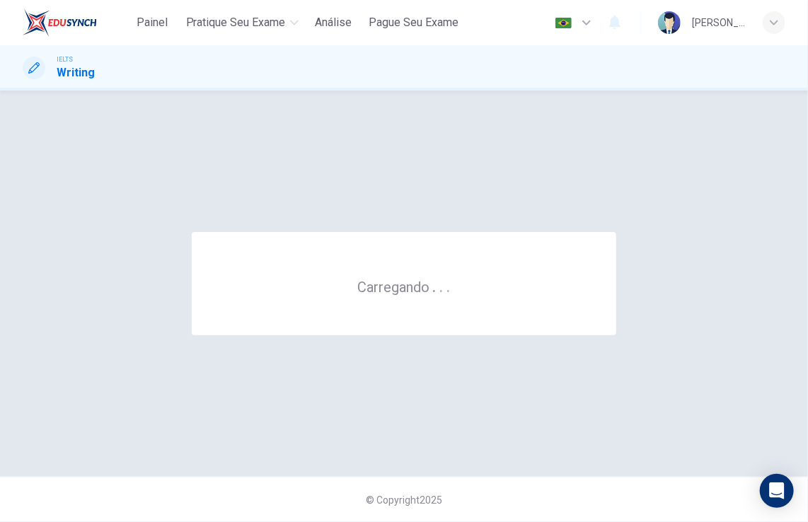
scroll to position [0, 0]
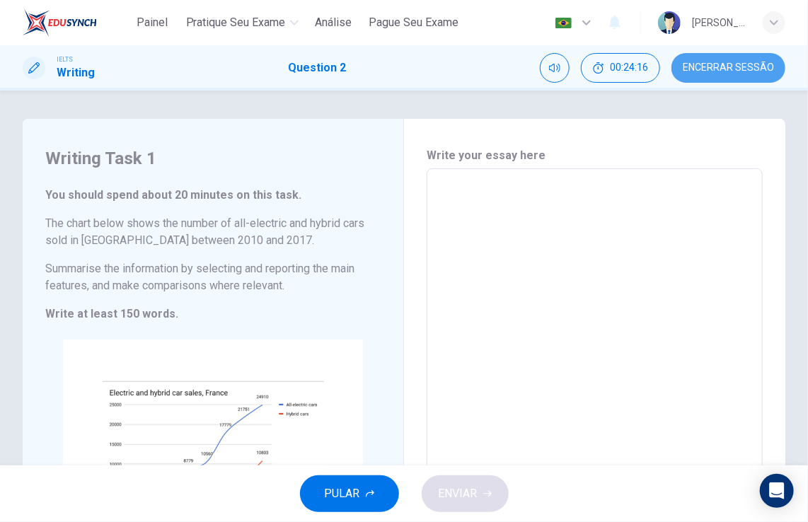
click at [735, 80] on button "Encerrar Sessão" at bounding box center [728, 68] width 114 height 30
